Goal: Feedback & Contribution: Submit feedback/report problem

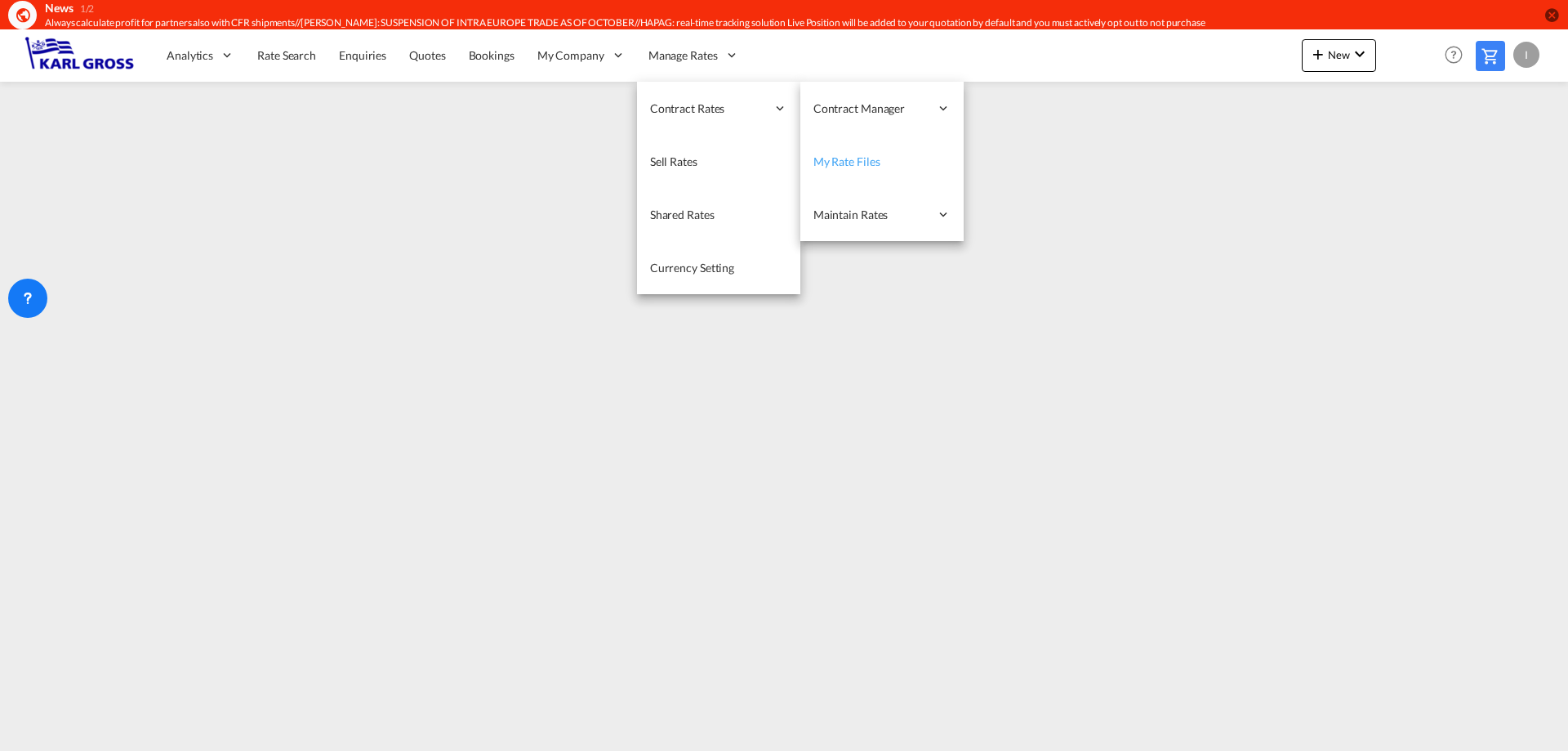
click at [837, 164] on span "My Rate Files" at bounding box center [846, 161] width 67 height 14
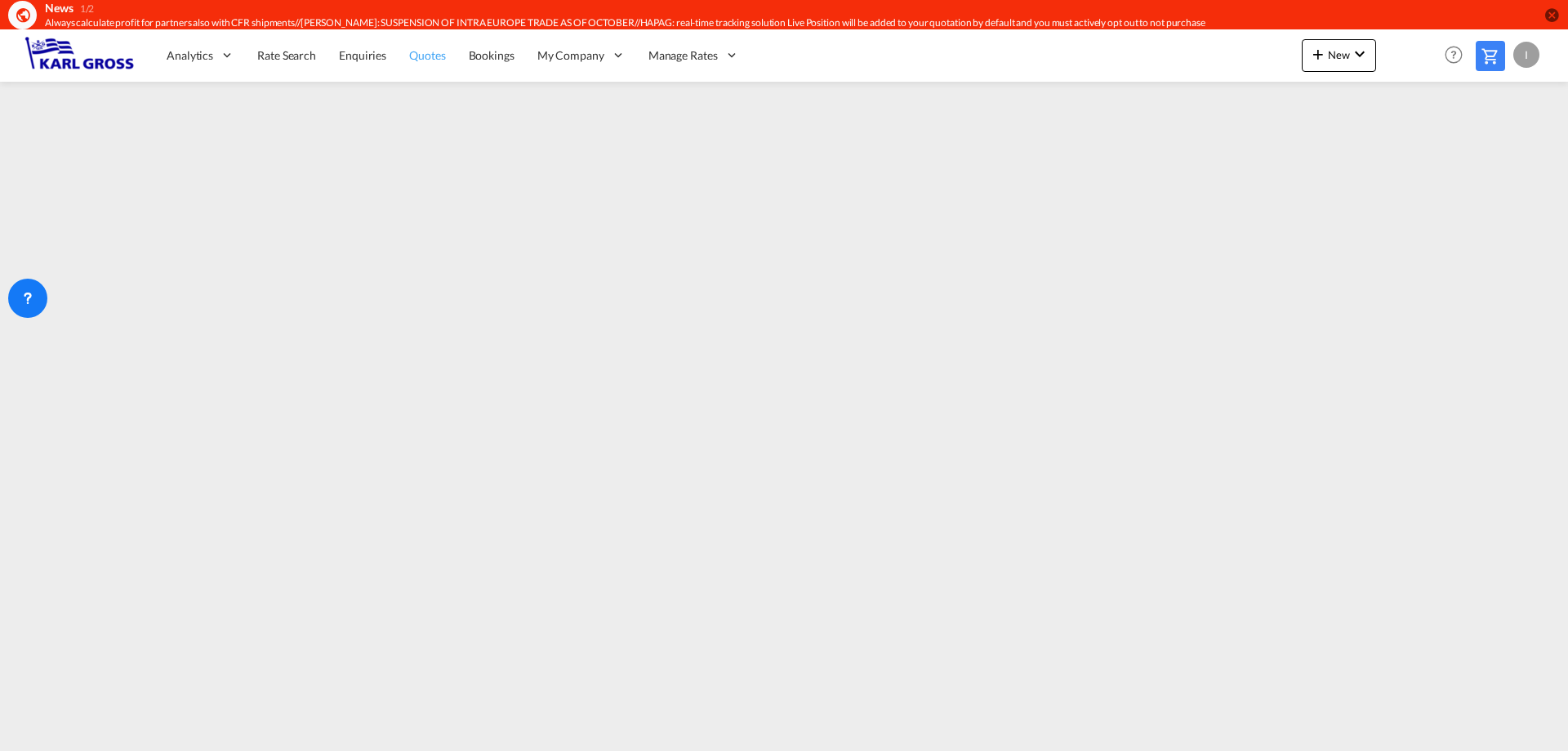
click at [419, 62] on span "Quotes" at bounding box center [426, 55] width 36 height 14
click at [38, 291] on div at bounding box center [28, 298] width 39 height 39
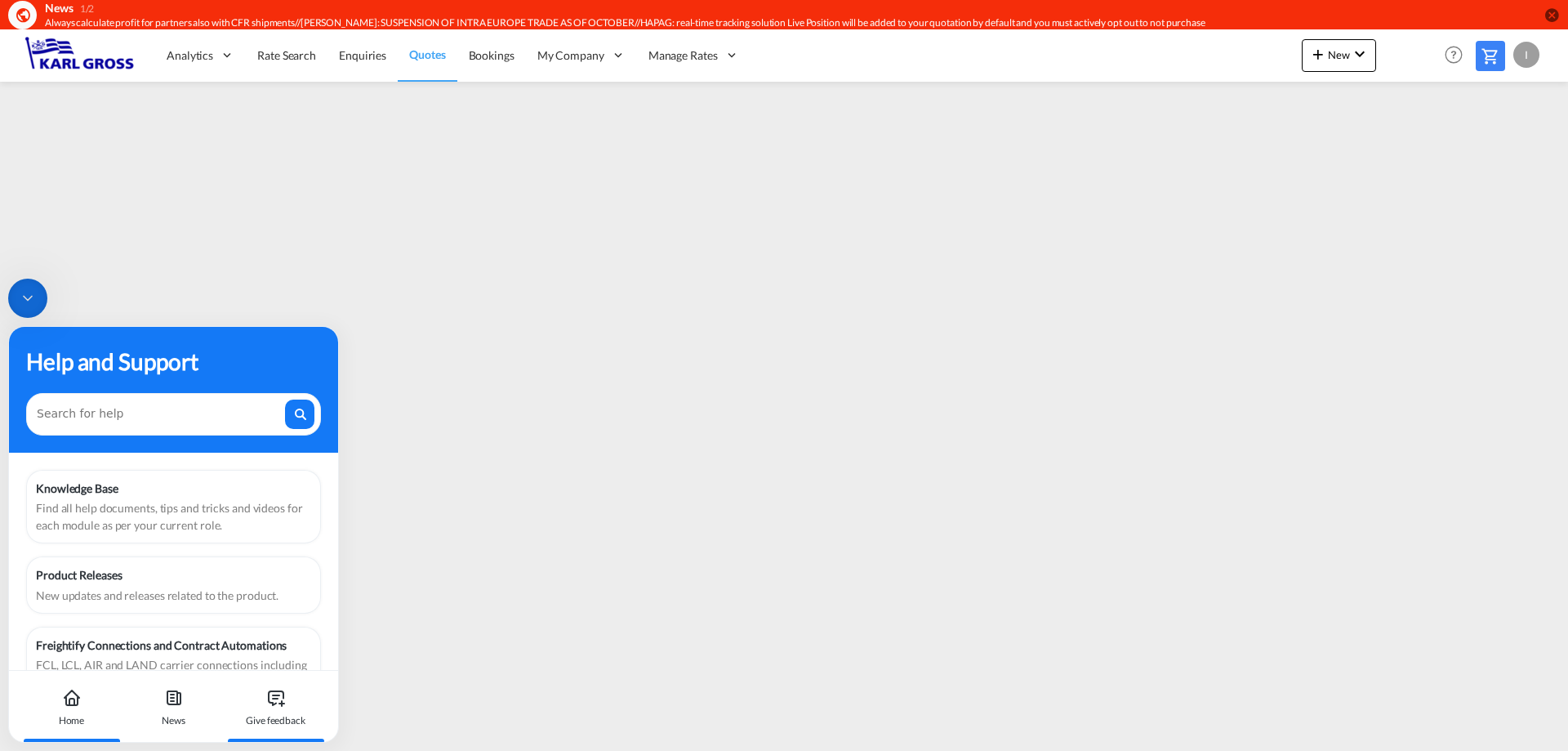
click at [274, 714] on div "Give feedback" at bounding box center [275, 720] width 60 height 14
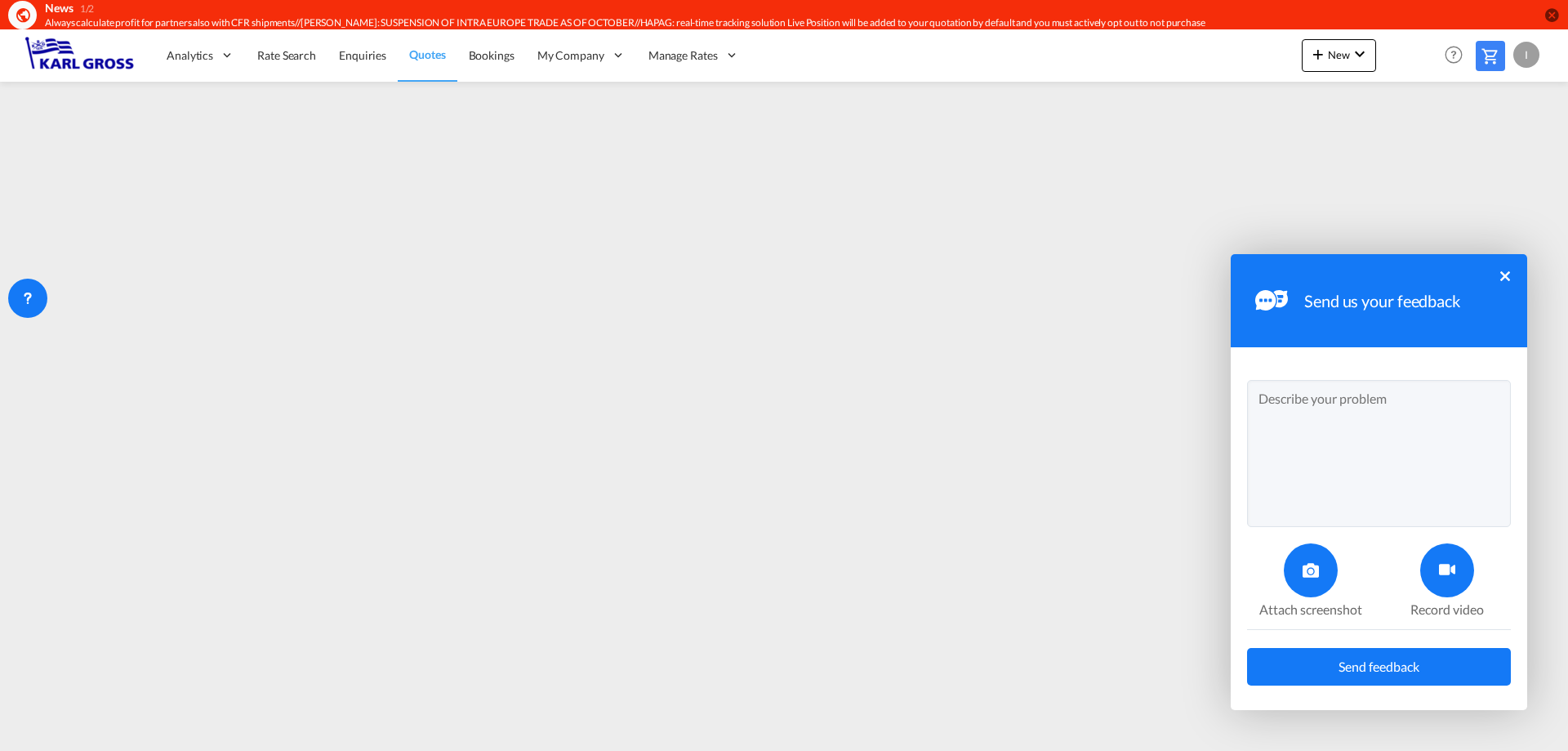
click at [1341, 449] on textarea at bounding box center [1379, 454] width 263 height 147
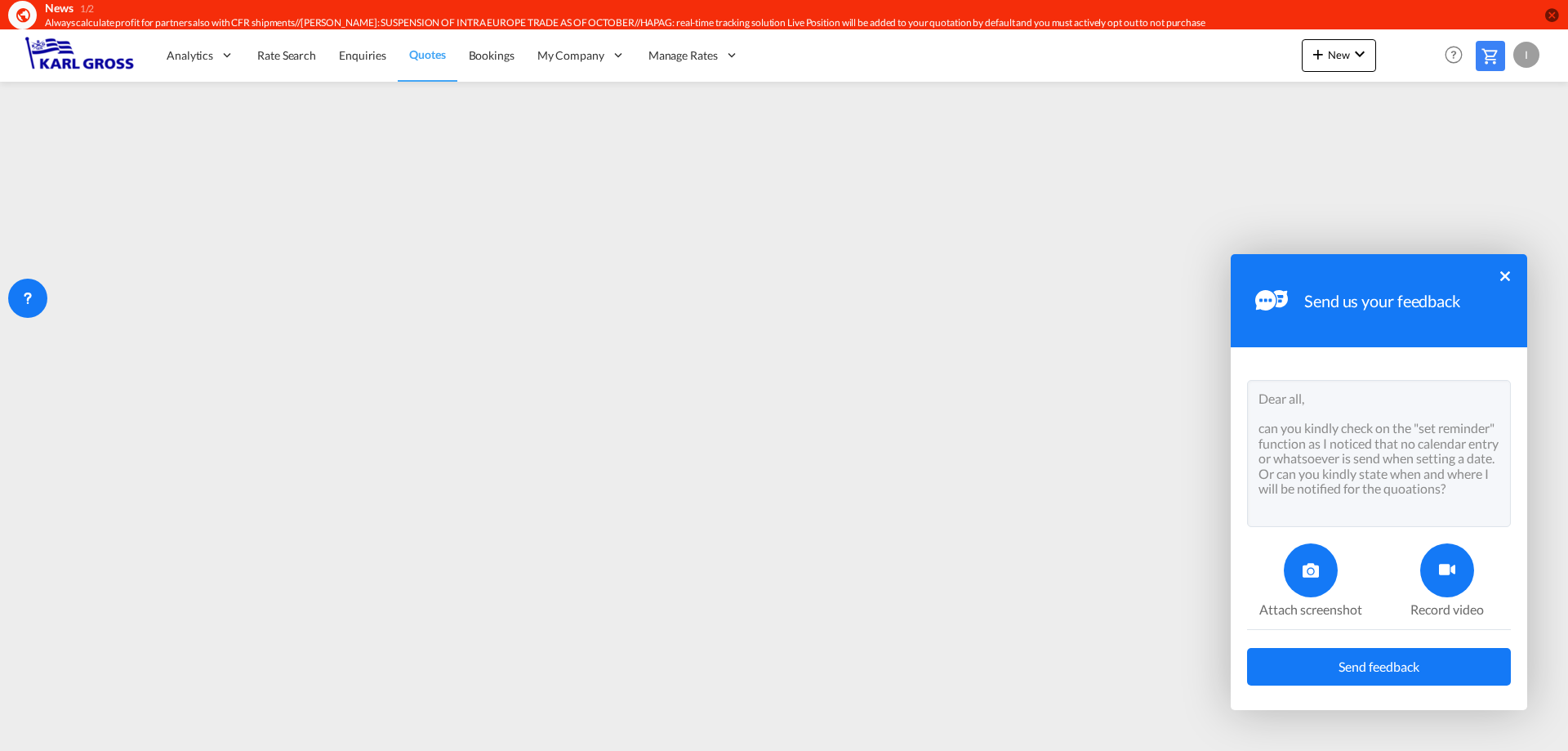
scroll to position [15, 0]
click at [1446, 570] on icon at bounding box center [1446, 569] width 16 height 16
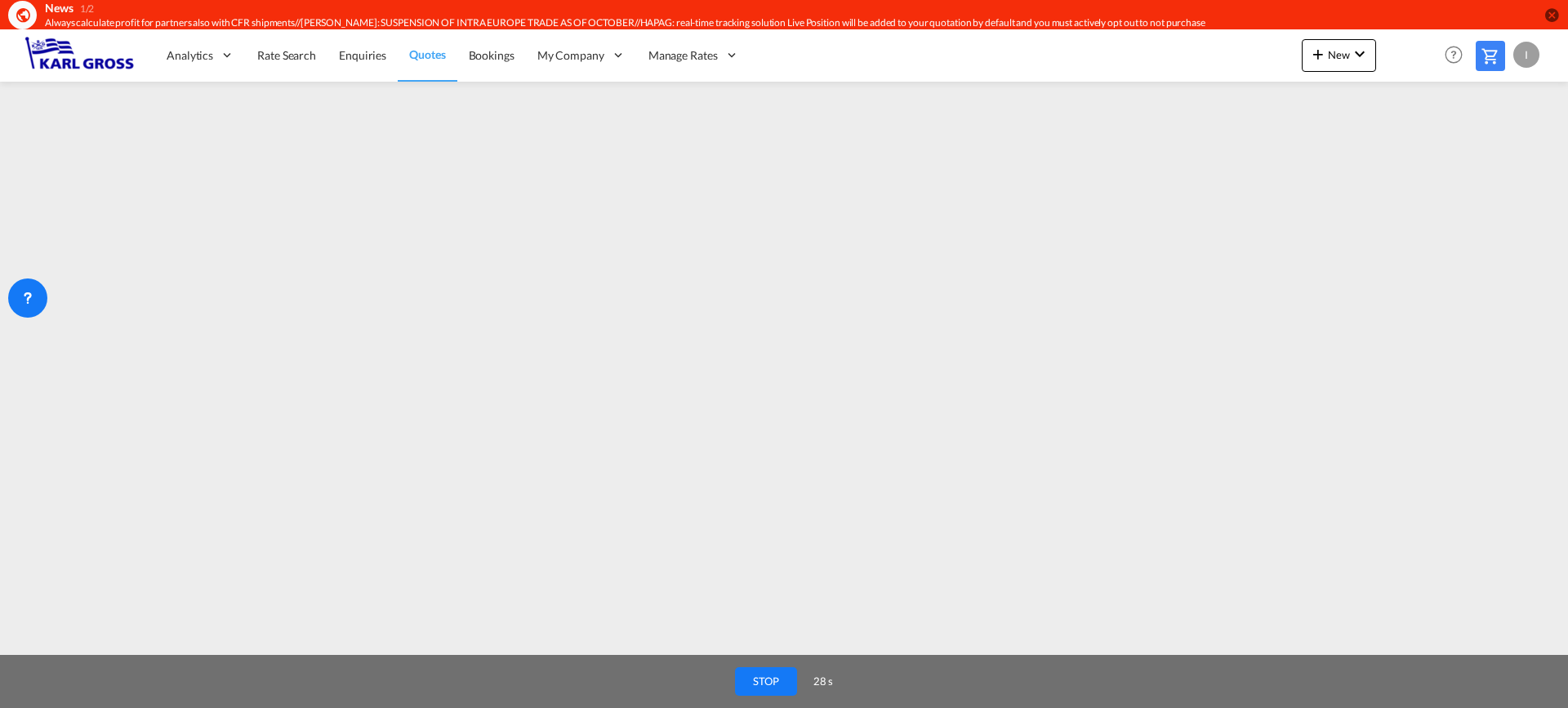
click at [775, 677] on button "STOP" at bounding box center [765, 682] width 62 height 29
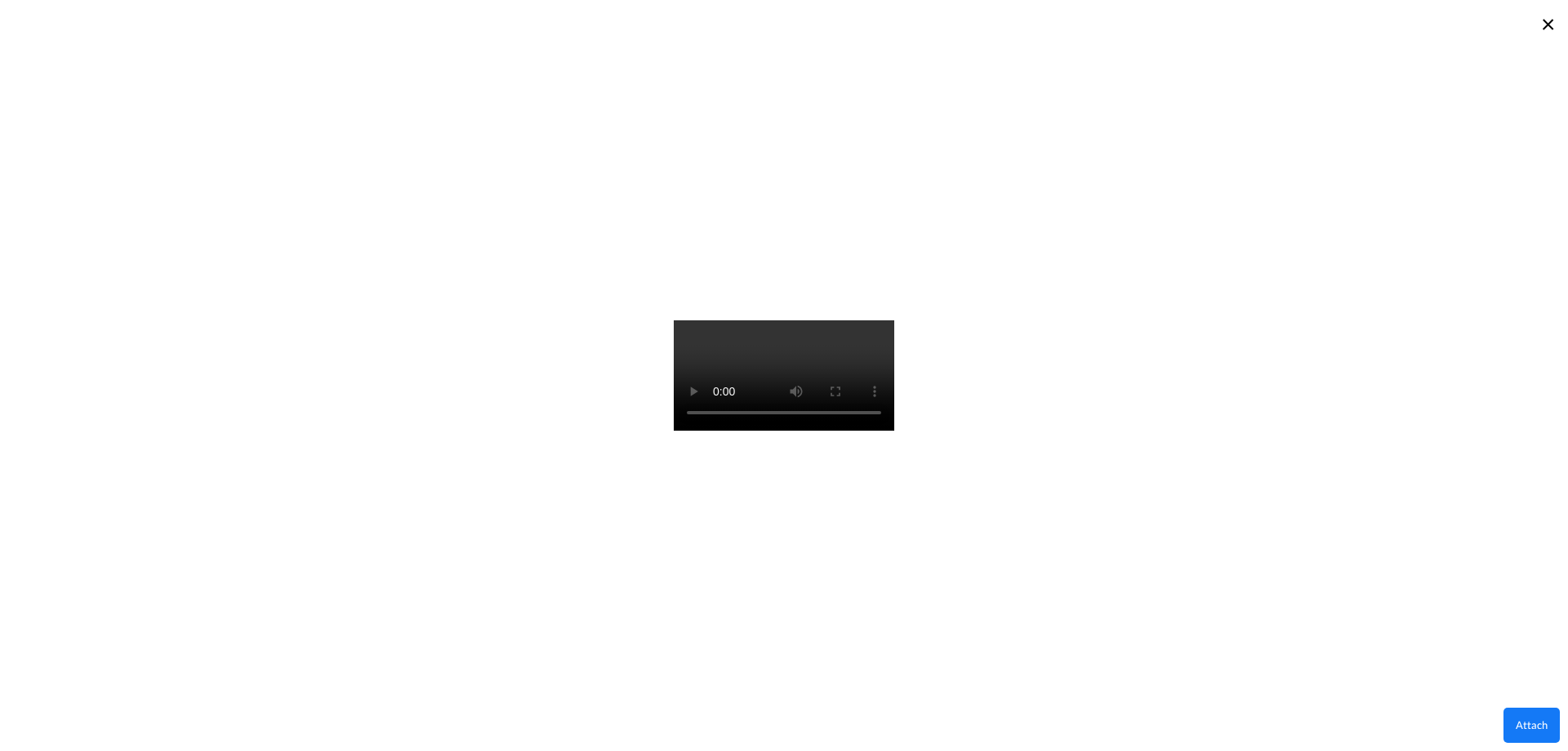
click at [1548, 721] on button "Attach" at bounding box center [1531, 725] width 57 height 35
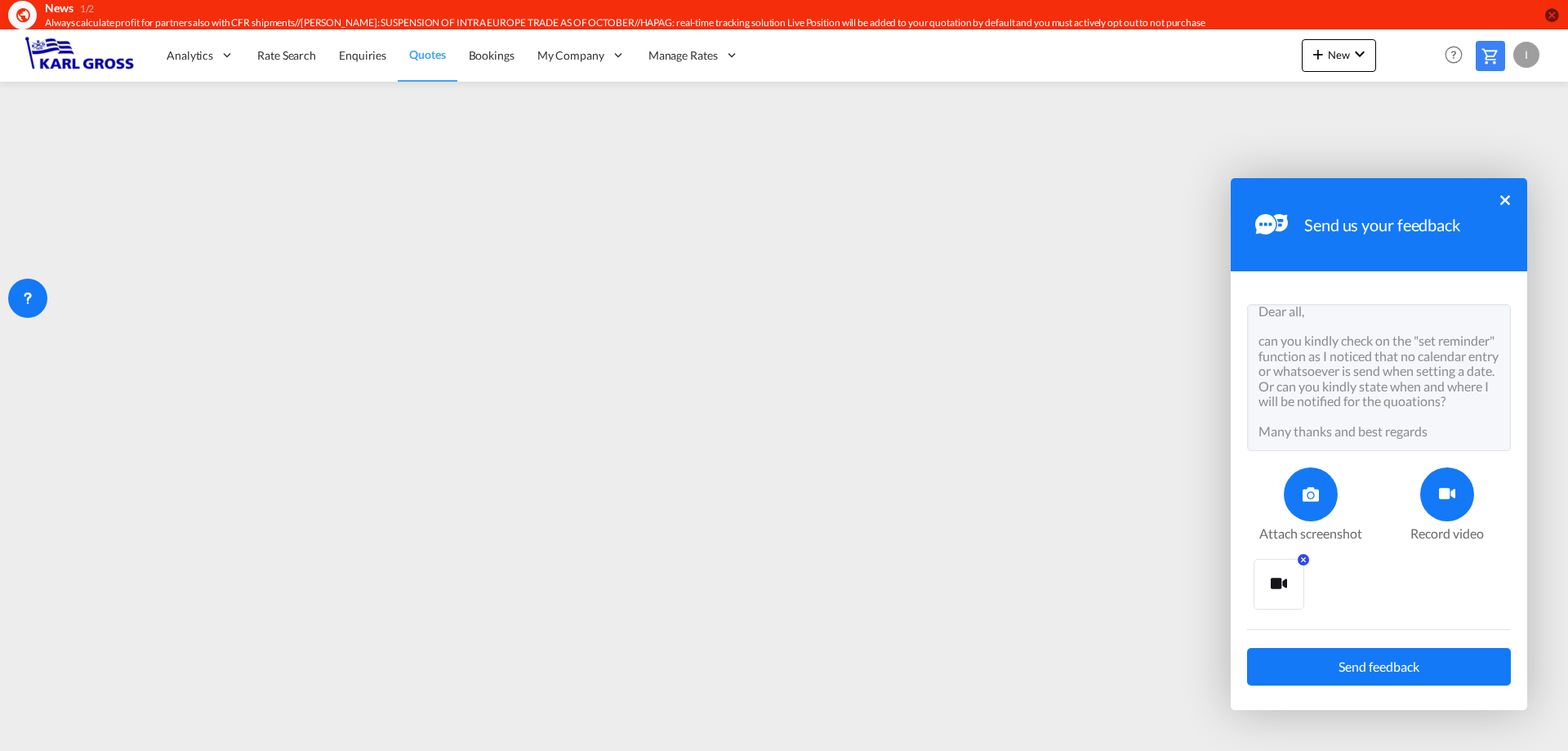
click at [1385, 418] on textarea "Dear all, can you kindly check on the "set reminder" function as I noticed that…" at bounding box center [1379, 378] width 263 height 147
click at [1354, 412] on textarea "Dear all, can you kindly check on the "set reminder" function as I noticed that…" at bounding box center [1379, 378] width 263 height 147
type textarea "Dear all, can you kindly check on the "set reminder" function as I noticed that…"
click at [1387, 668] on span "Send feedback" at bounding box center [1379, 666] width 81 height 13
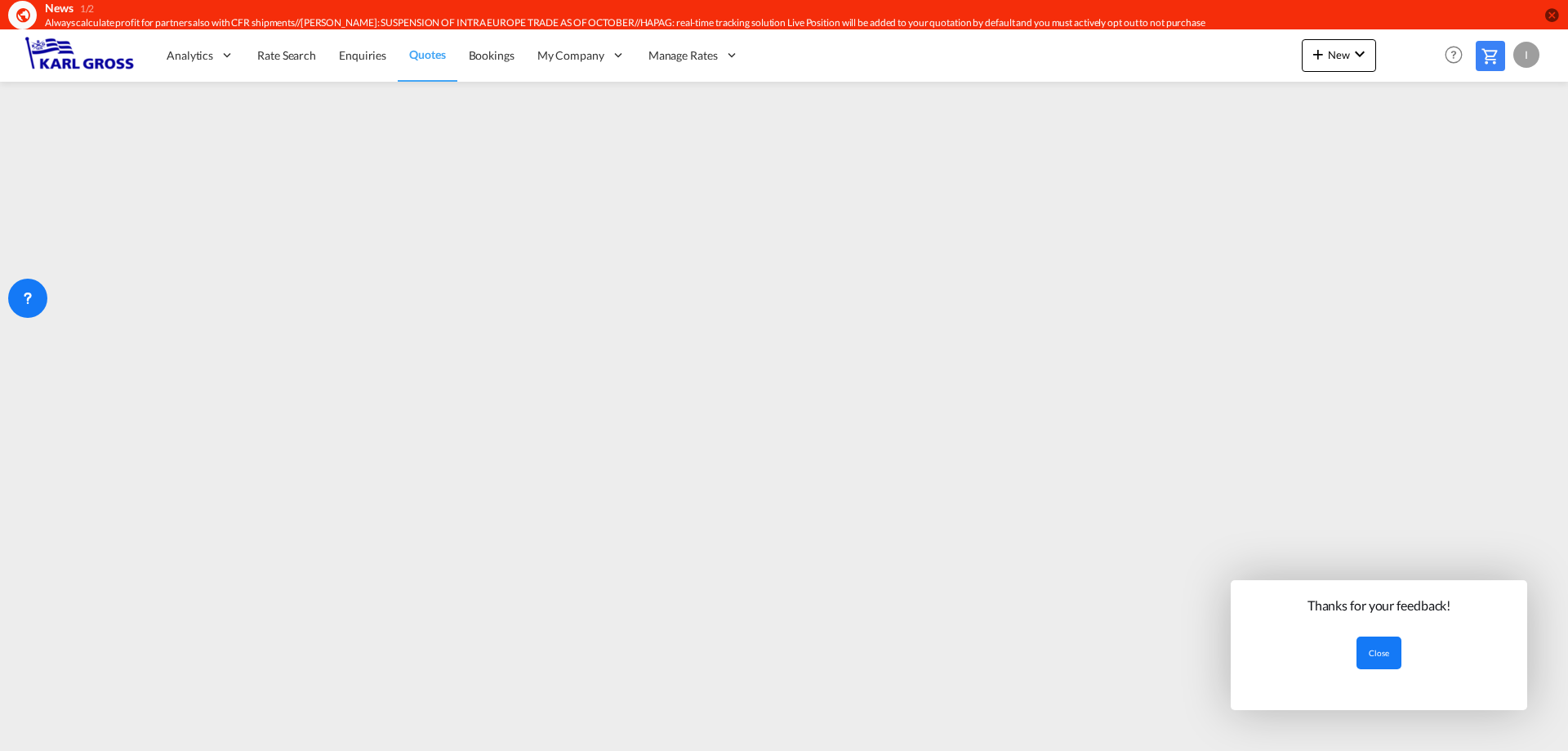
click at [1392, 655] on button "Close" at bounding box center [1378, 652] width 45 height 33
